Goal: Information Seeking & Learning: Learn about a topic

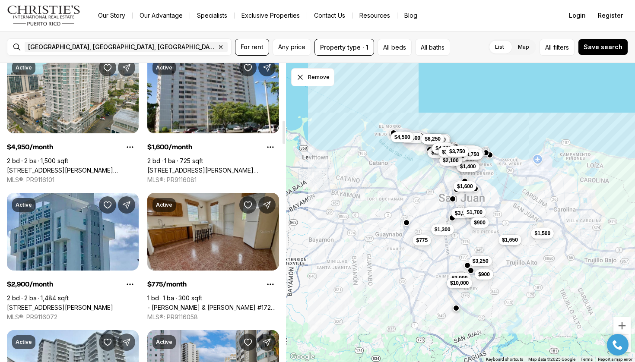
scroll to position [738, 0]
click at [199, 303] on link "- [PERSON_NAME] & [PERSON_NAME] #1720, [GEOGRAPHIC_DATA][PERSON_NAME], 00921" at bounding box center [213, 307] width 132 height 8
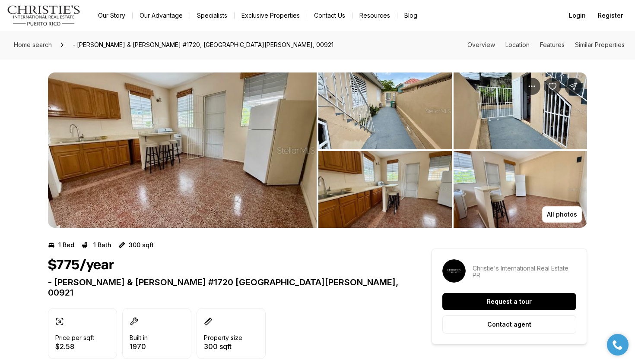
click at [202, 165] on img "View image gallery" at bounding box center [182, 150] width 269 height 155
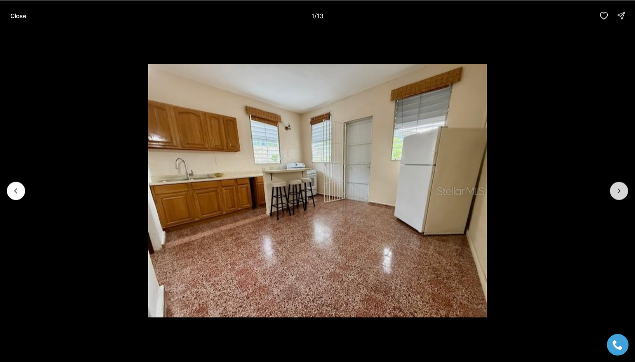
click at [616, 183] on button "Next slide" at bounding box center [619, 191] width 18 height 18
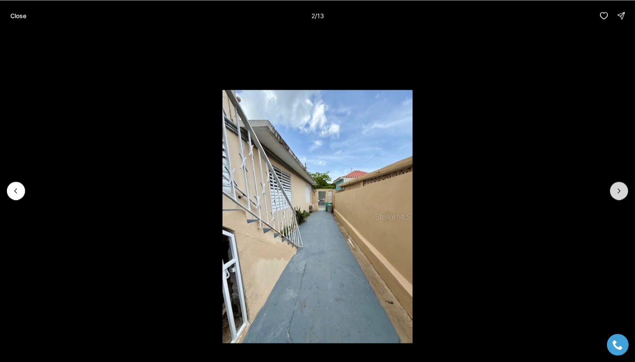
click at [616, 183] on button "Next slide" at bounding box center [619, 191] width 18 height 18
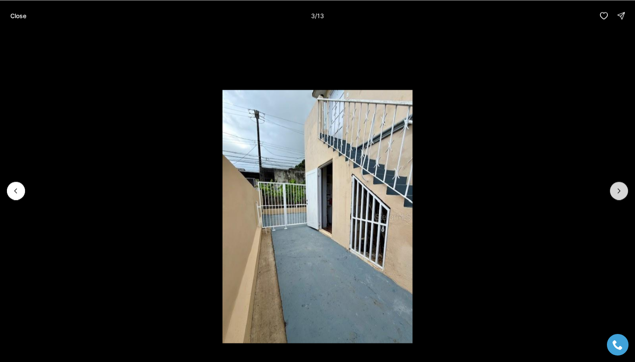
click at [616, 183] on button "Next slide" at bounding box center [619, 191] width 18 height 18
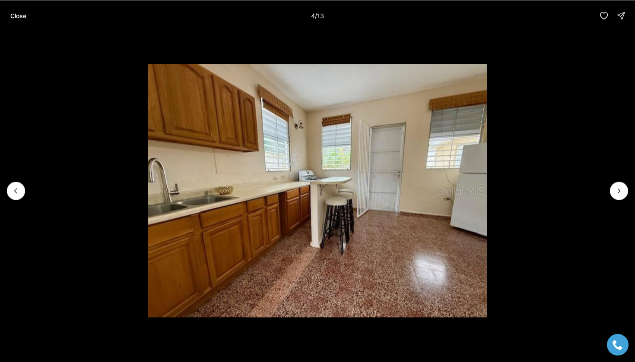
click at [313, 201] on img "4 of 13" at bounding box center [317, 190] width 338 height 253
click at [621, 190] on icon "Next slide" at bounding box center [618, 191] width 9 height 9
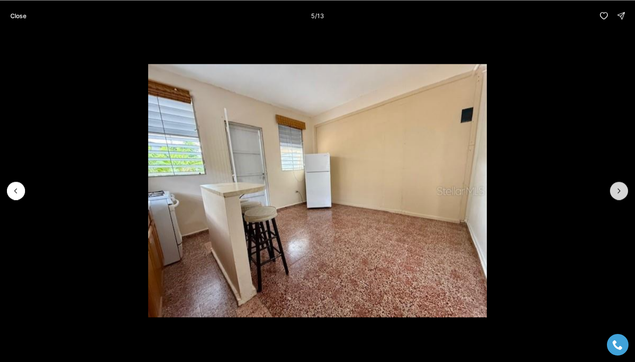
click at [621, 190] on icon "Next slide" at bounding box center [618, 191] width 9 height 9
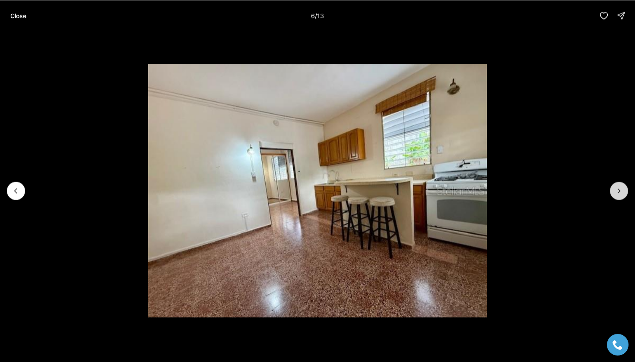
click at [621, 190] on icon "Next slide" at bounding box center [618, 191] width 9 height 9
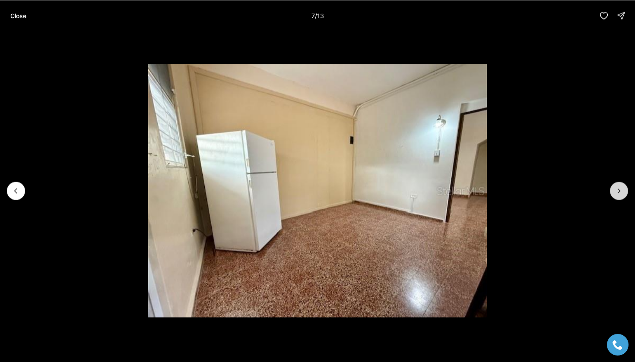
click at [621, 190] on icon "Next slide" at bounding box center [618, 191] width 9 height 9
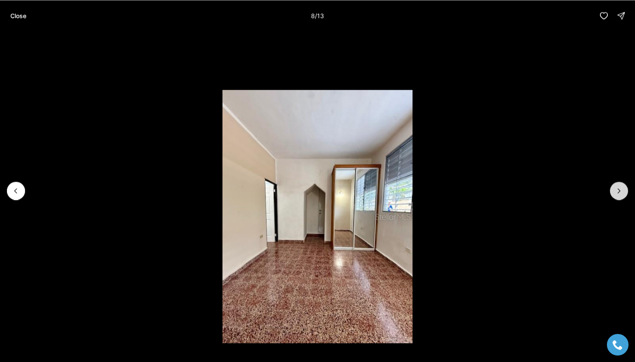
click at [621, 190] on icon "Next slide" at bounding box center [618, 191] width 9 height 9
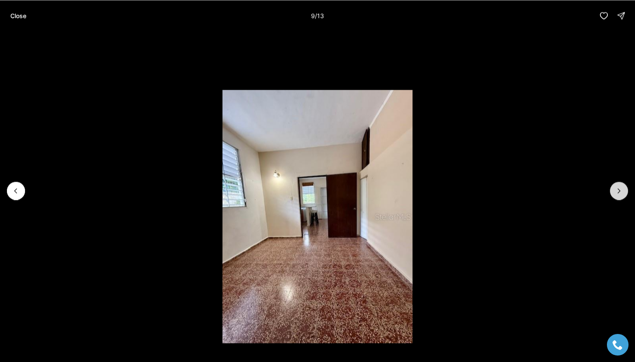
click at [621, 190] on icon "Next slide" at bounding box center [618, 191] width 9 height 9
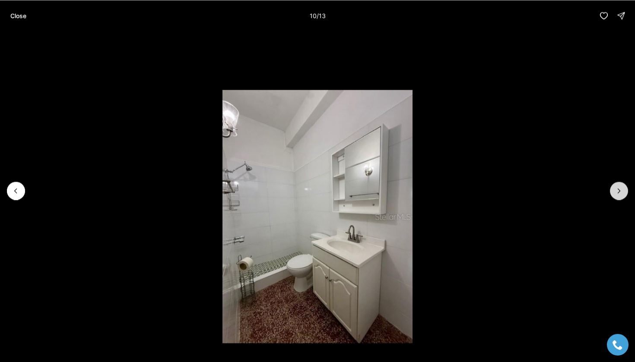
click at [621, 190] on icon "Next slide" at bounding box center [618, 191] width 9 height 9
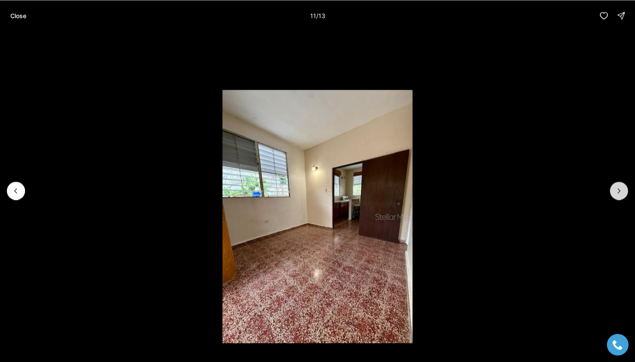
click at [621, 190] on icon "Next slide" at bounding box center [618, 191] width 9 height 9
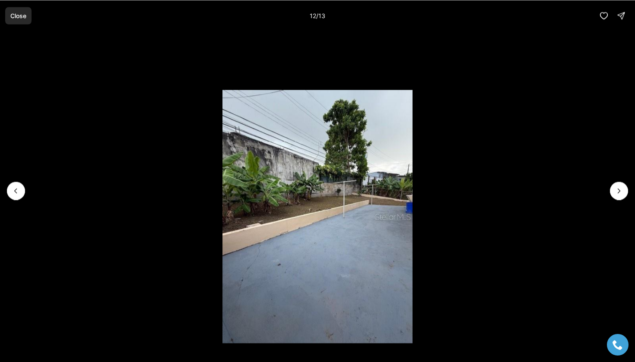
click at [10, 12] on button "Close" at bounding box center [18, 15] width 26 height 17
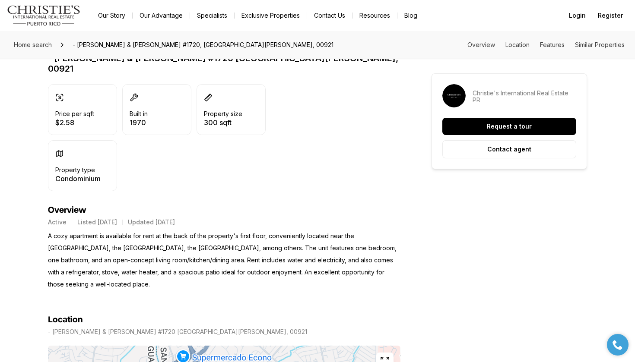
scroll to position [226, 0]
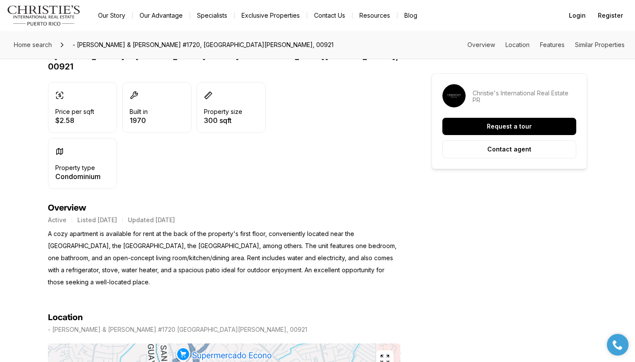
drag, startPoint x: 133, startPoint y: 272, endPoint x: 47, endPoint y: 220, distance: 100.9
click at [392, 162] on div "Price per sqft $2.58 Built in 1970 Property size 300 sqft Property type Condomi…" at bounding box center [224, 135] width 352 height 107
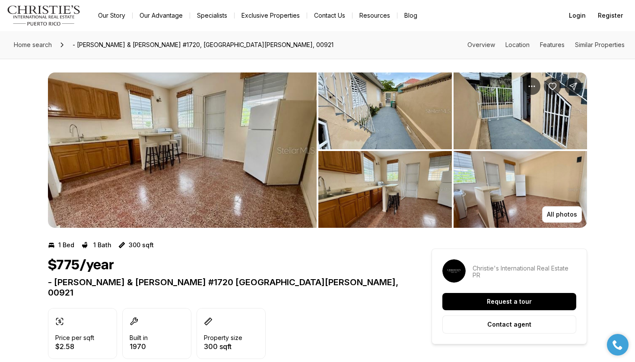
scroll to position [0, 0]
click at [570, 91] on button "Share Property: - JOSE FERRER & FERRER #1720" at bounding box center [572, 86] width 17 height 17
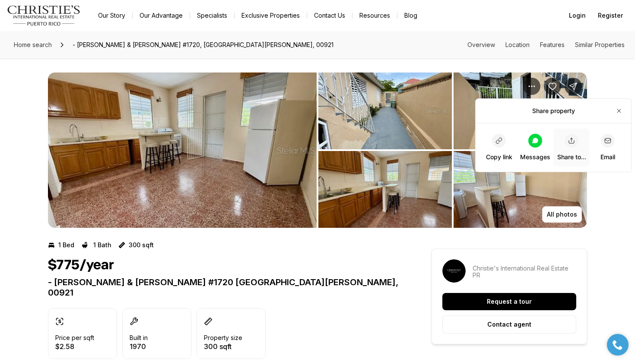
click at [573, 145] on div "button" at bounding box center [571, 141] width 14 height 14
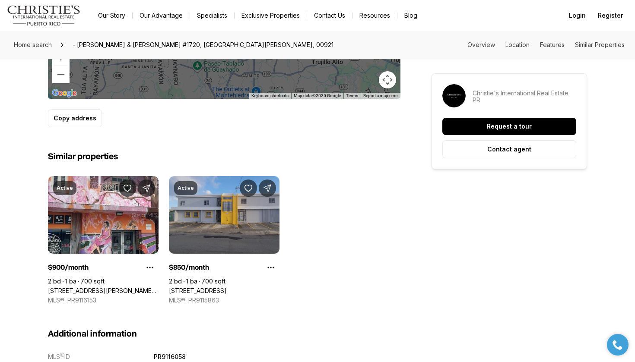
scroll to position [599, 0]
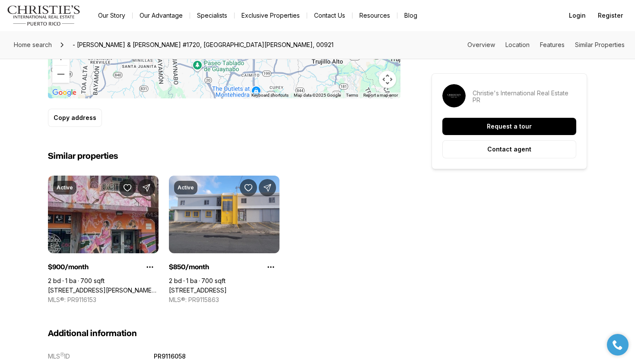
click at [121, 287] on link "[STREET_ADDRESS][PERSON_NAME][PERSON_NAME][PERSON_NAME][PERSON_NAME]" at bounding box center [103, 291] width 111 height 8
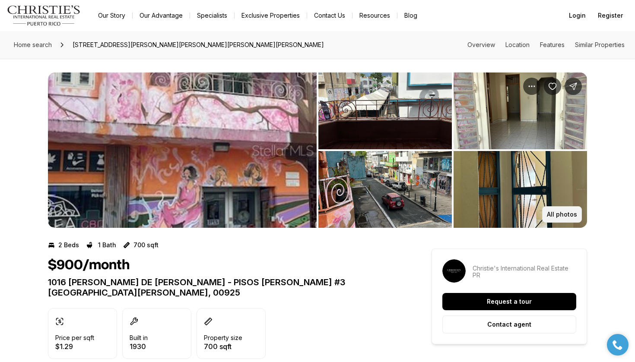
click at [563, 210] on button "All photos" at bounding box center [562, 214] width 40 height 16
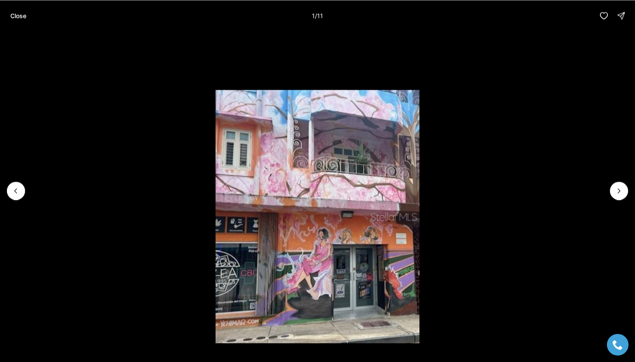
click at [620, 200] on li "1 of 11" at bounding box center [317, 190] width 635 height 319
click at [619, 190] on icon "Next slide" at bounding box center [619, 191] width 2 height 4
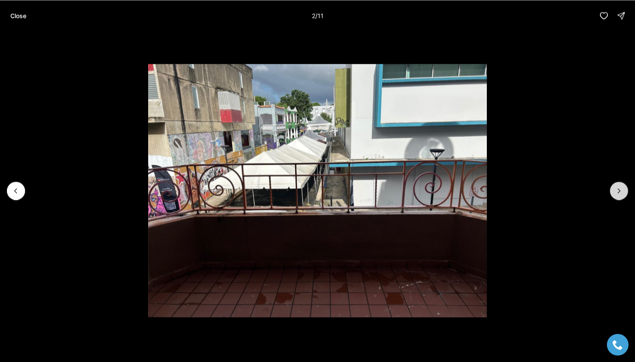
click at [619, 190] on icon "Next slide" at bounding box center [619, 191] width 2 height 4
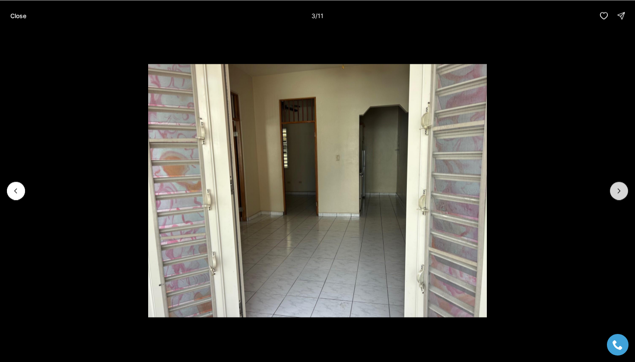
click at [617, 192] on icon "Next slide" at bounding box center [618, 191] width 9 height 9
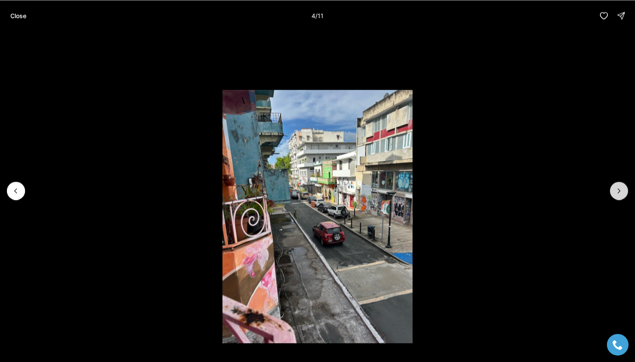
click at [617, 192] on icon "Next slide" at bounding box center [618, 191] width 9 height 9
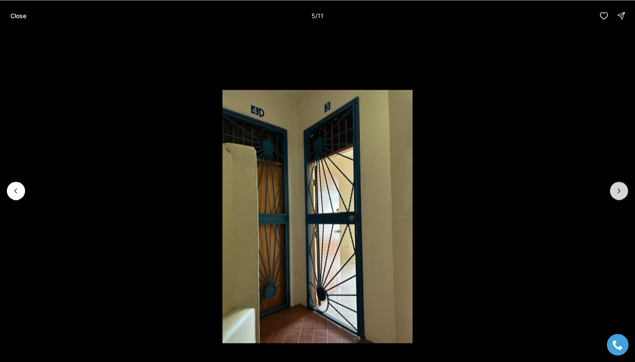
click at [617, 192] on icon "Next slide" at bounding box center [618, 191] width 9 height 9
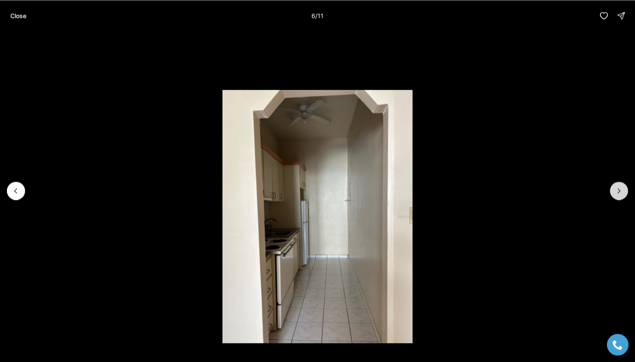
click at [617, 192] on icon "Next slide" at bounding box center [618, 191] width 9 height 9
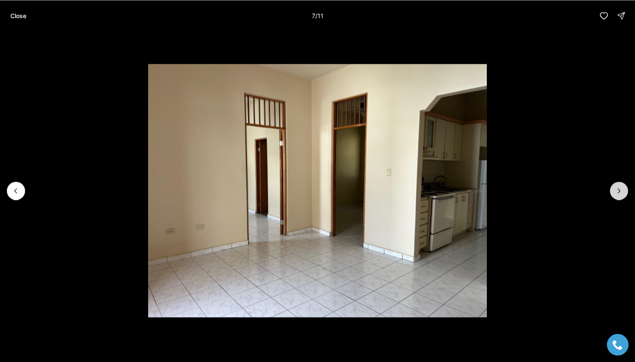
click at [617, 192] on icon "Next slide" at bounding box center [618, 191] width 9 height 9
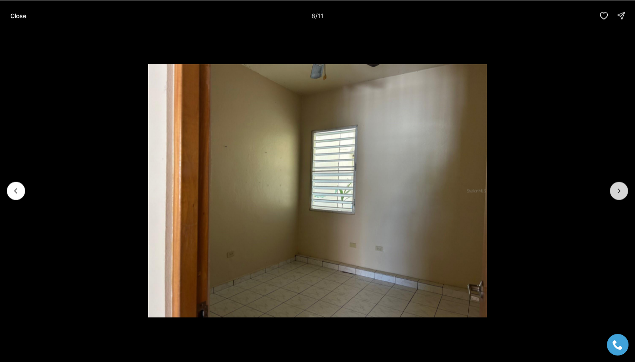
click at [617, 192] on icon "Next slide" at bounding box center [618, 191] width 9 height 9
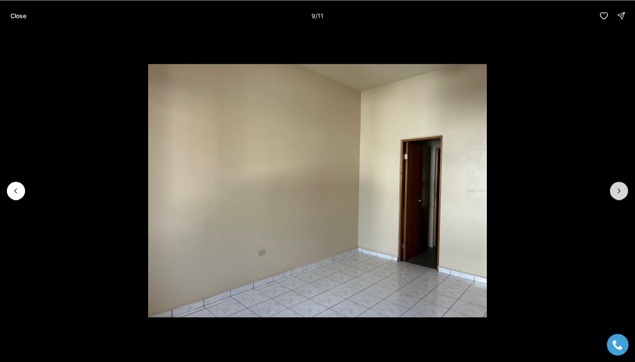
click at [617, 192] on icon "Next slide" at bounding box center [618, 191] width 9 height 9
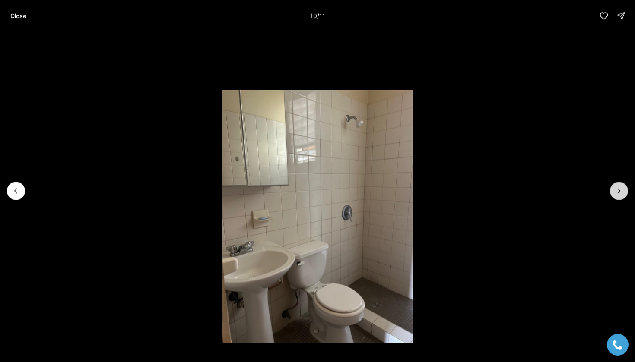
click at [617, 192] on icon "Next slide" at bounding box center [618, 191] width 9 height 9
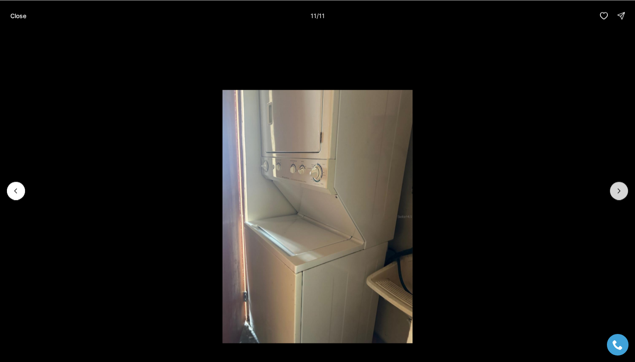
click at [617, 192] on div at bounding box center [619, 191] width 18 height 18
click at [617, 191] on div at bounding box center [619, 191] width 18 height 18
click at [21, 13] on p "Close" at bounding box center [18, 15] width 16 height 7
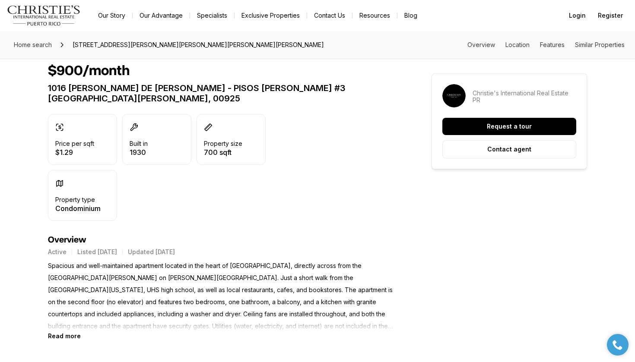
scroll to position [194, 0]
click at [72, 333] on b "Read more" at bounding box center [64, 336] width 33 height 7
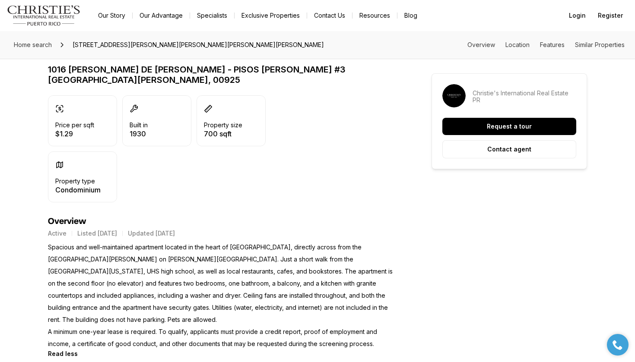
scroll to position [217, 0]
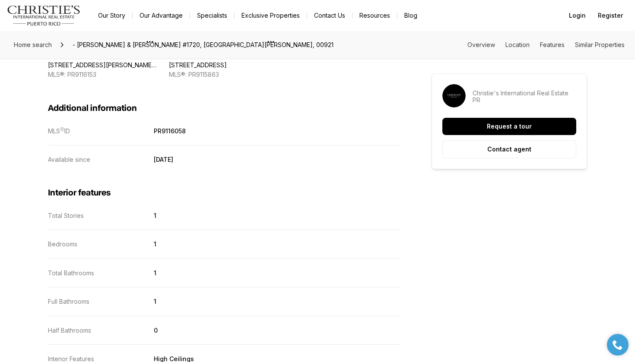
scroll to position [682, 0]
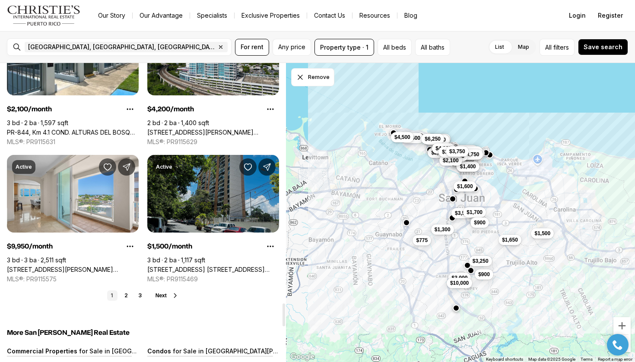
scroll to position [3111, 0]
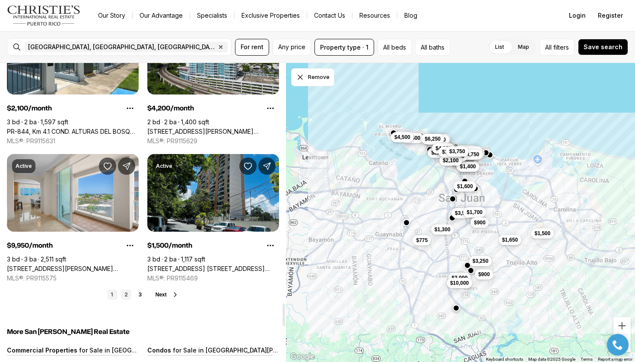
click at [126, 290] on link "2" at bounding box center [126, 295] width 10 height 10
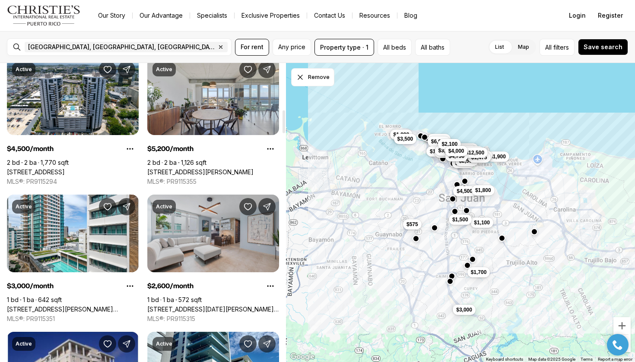
scroll to position [613, 0]
